Goal: Task Accomplishment & Management: Manage account settings

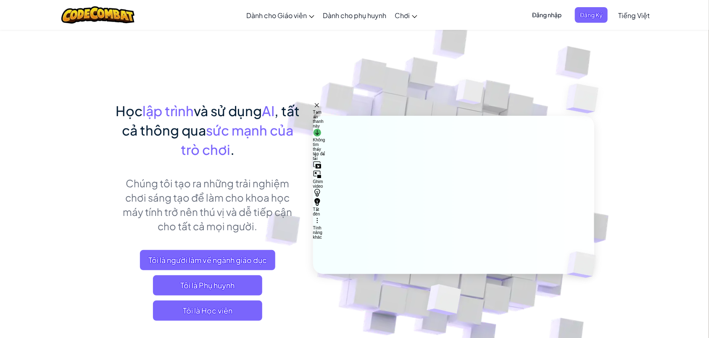
click at [541, 19] on span "Đăng nhập" at bounding box center [547, 15] width 40 height 16
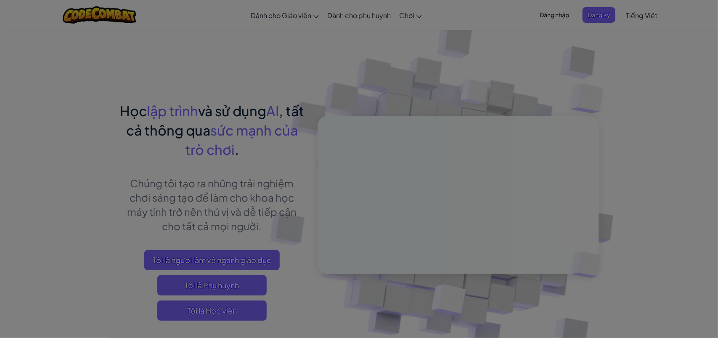
type input "[EMAIL_ADDRESS][DOMAIN_NAME]"
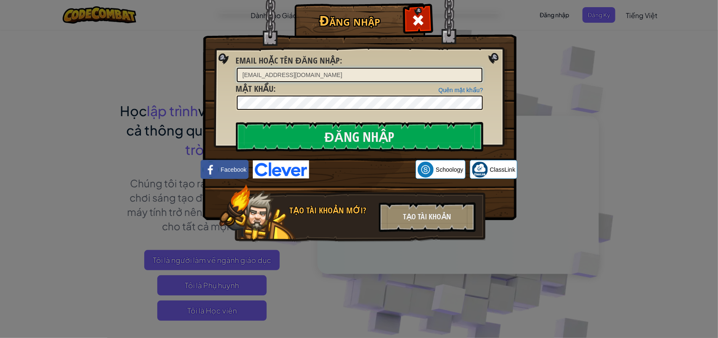
drag, startPoint x: 360, startPoint y: 74, endPoint x: 213, endPoint y: 76, distance: 146.8
click at [219, 74] on div "Đăng nhập Lỗi không xác định Email hoặc tên đăng nhập : [EMAIL_ADDRESS][DOMAIN_…" at bounding box center [359, 135] width 280 height 245
click at [53, 85] on div "Đăng nhập Lỗi không xác định Email hoặc tên đăng nhập : [EMAIL_ADDRESS][DOMAIN_…" at bounding box center [359, 169] width 718 height 338
drag, startPoint x: 352, startPoint y: 77, endPoint x: 186, endPoint y: 61, distance: 166.4
click at [186, 61] on div "Đăng nhập Lỗi không xác định Email hoặc tên đăng nhập : [EMAIL_ADDRESS][DOMAIN_…" at bounding box center [359, 169] width 718 height 338
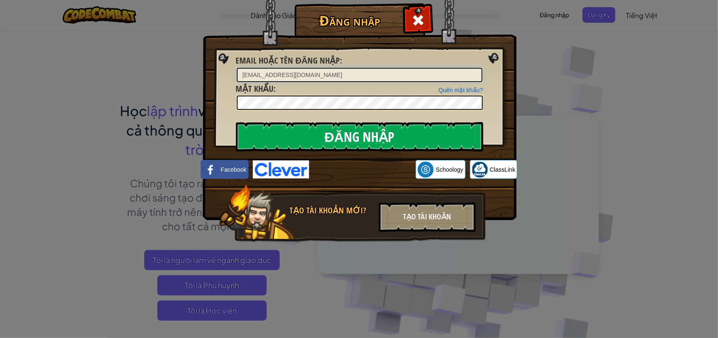
type input "[EMAIL_ADDRESS][DOMAIN_NAME]"
click at [352, 135] on input "Đăng nhập" at bounding box center [359, 136] width 247 height 29
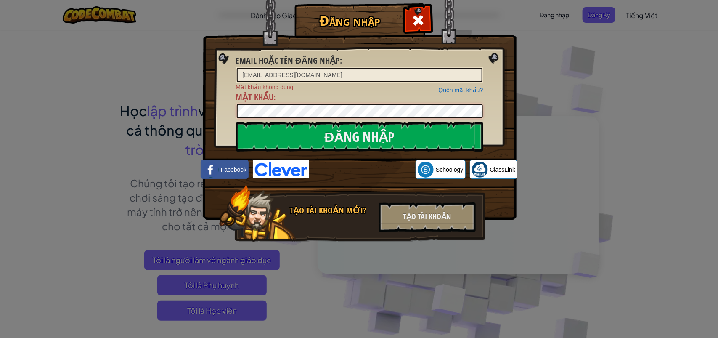
click at [179, 110] on div "Đăng nhập Email hoặc tên đăng nhập : [EMAIL_ADDRESS][DOMAIN_NAME] Quên mật khẩu…" at bounding box center [359, 169] width 718 height 338
click at [329, 156] on img at bounding box center [360, 97] width 314 height 245
click at [326, 139] on input "Đăng nhập" at bounding box center [359, 136] width 247 height 29
click at [365, 135] on input "Đăng nhập" at bounding box center [359, 136] width 247 height 29
click at [383, 78] on input "[EMAIL_ADDRESS][DOMAIN_NAME]" at bounding box center [360, 75] width 246 height 14
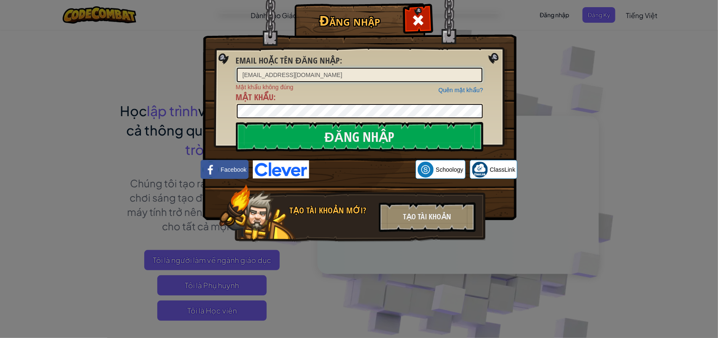
drag, startPoint x: 383, startPoint y: 78, endPoint x: 130, endPoint y: 77, distance: 253.2
click at [130, 77] on div "Đăng nhập Email hoặc tên đăng nhập : [EMAIL_ADDRESS][DOMAIN_NAME] Quên mật khẩu…" at bounding box center [359, 169] width 718 height 338
